Goal: Book appointment/travel/reservation

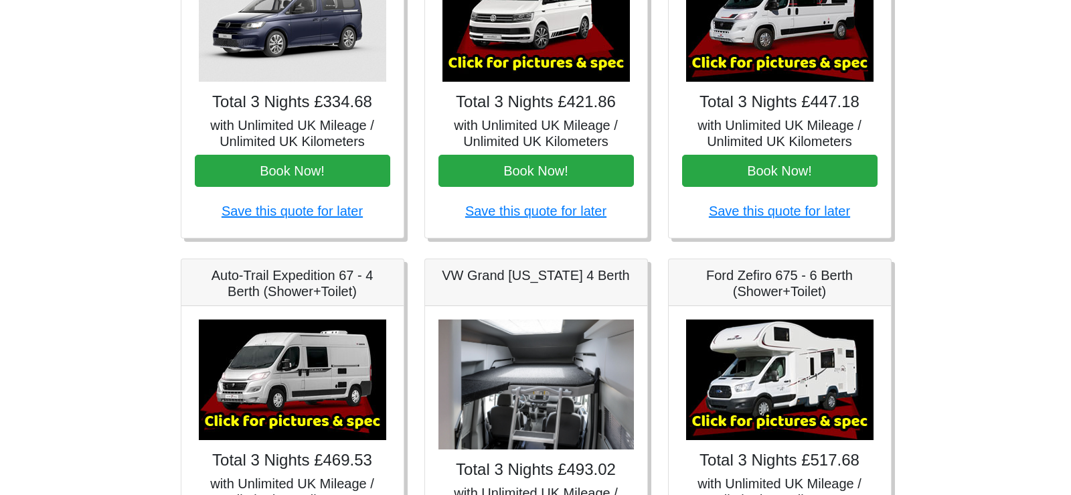
scroll to position [268, 0]
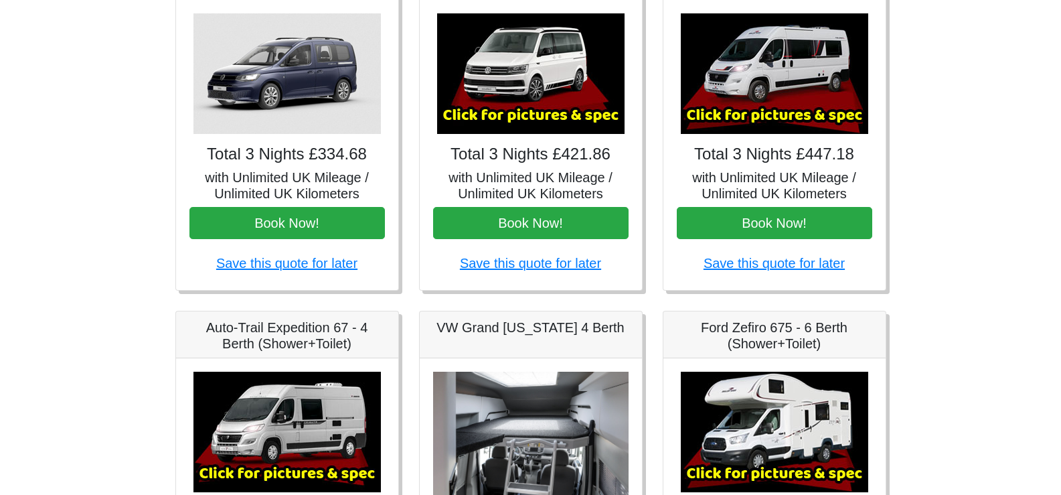
click at [506, 98] on img at bounding box center [530, 73] width 187 height 120
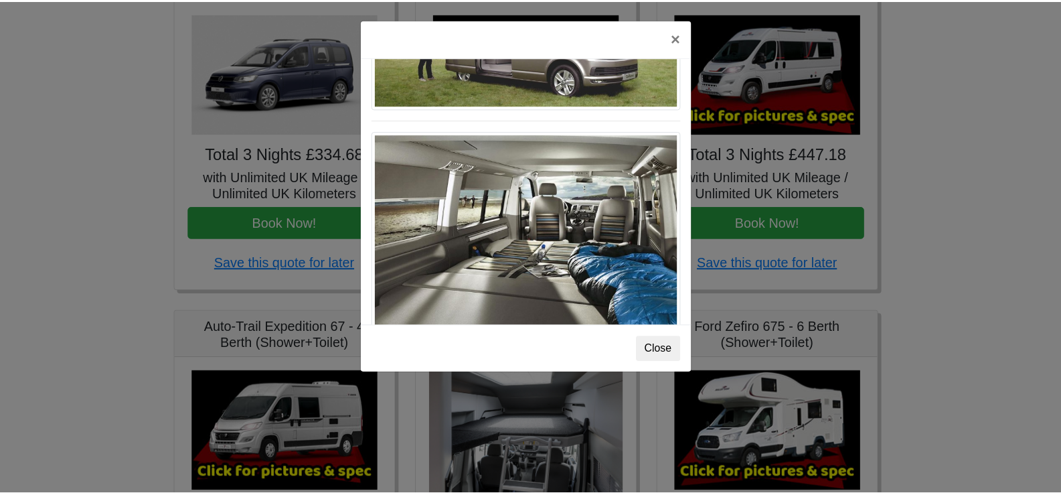
scroll to position [1460, 0]
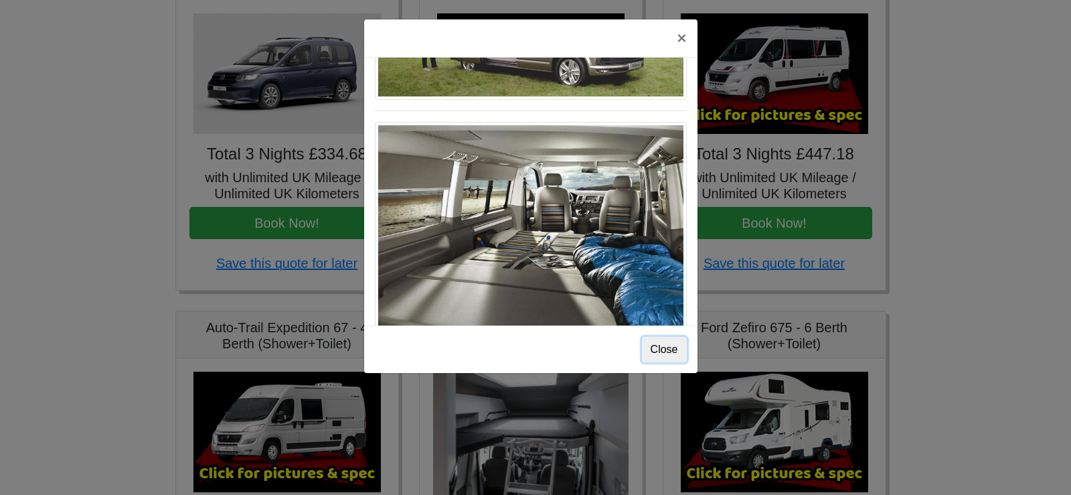
click at [664, 348] on button "Close" at bounding box center [664, 349] width 45 height 25
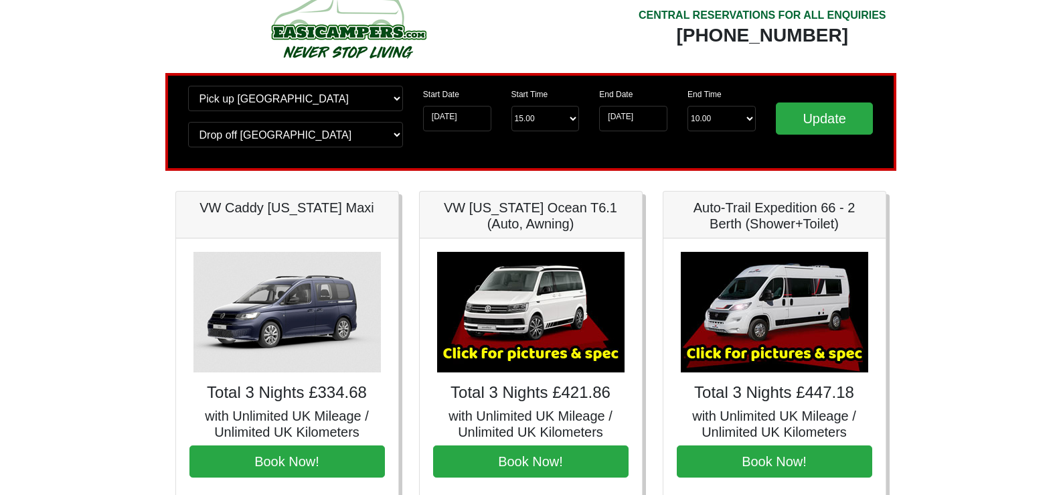
scroll to position [0, 0]
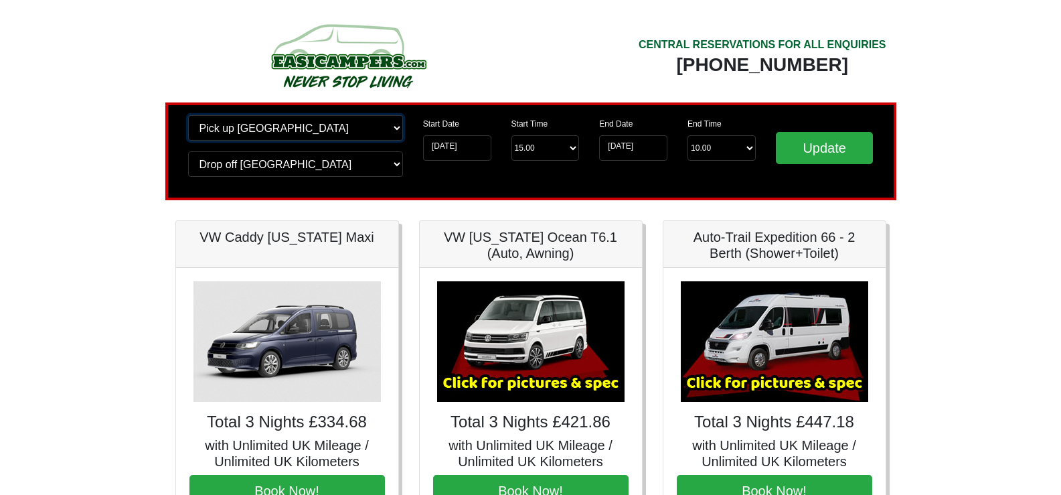
click at [390, 126] on select "Change pick up location? Pick up Edinburgh Birmingham Airport Blackburn Lancash…" at bounding box center [295, 127] width 215 height 25
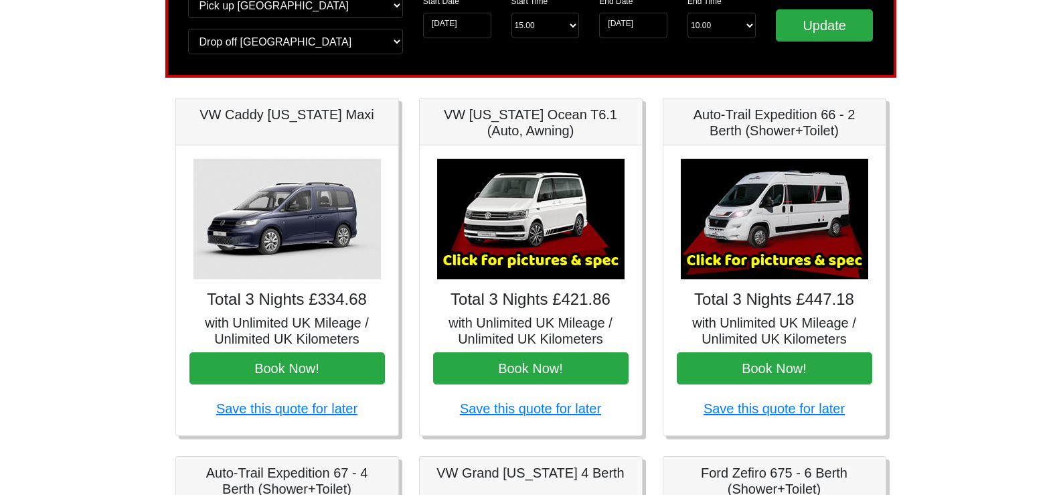
scroll to position [134, 0]
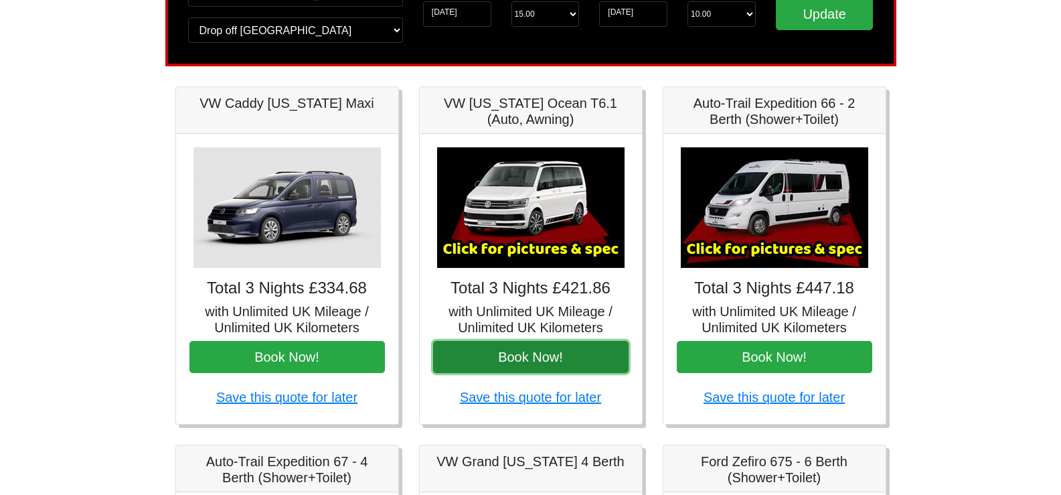
click at [529, 361] on button "Book Now!" at bounding box center [530, 357] width 195 height 32
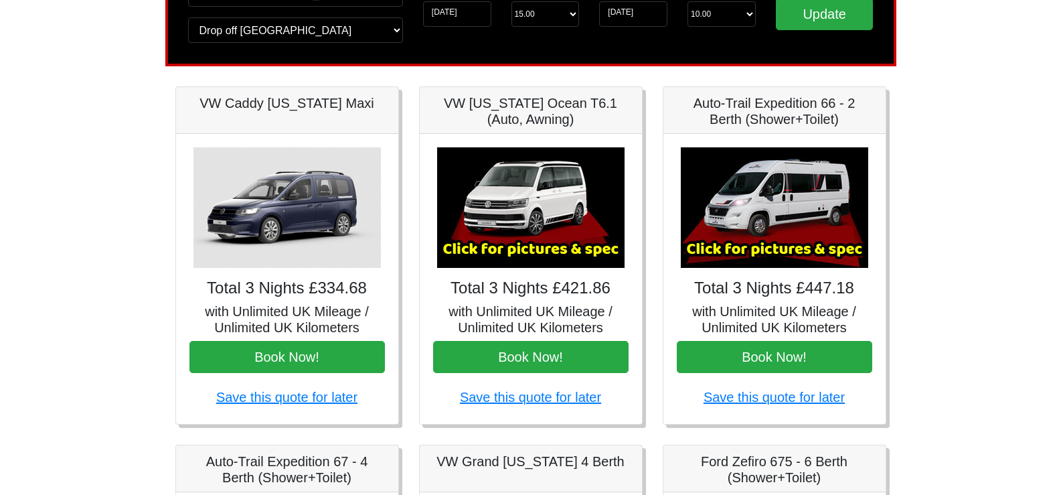
click at [288, 238] on img at bounding box center [286, 207] width 187 height 120
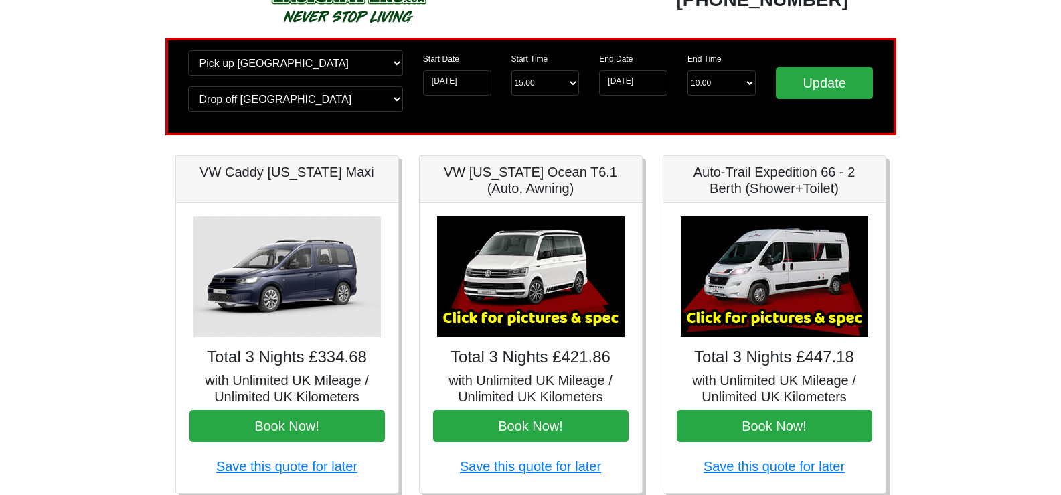
scroll to position [0, 0]
